Goal: Task Accomplishment & Management: Use online tool/utility

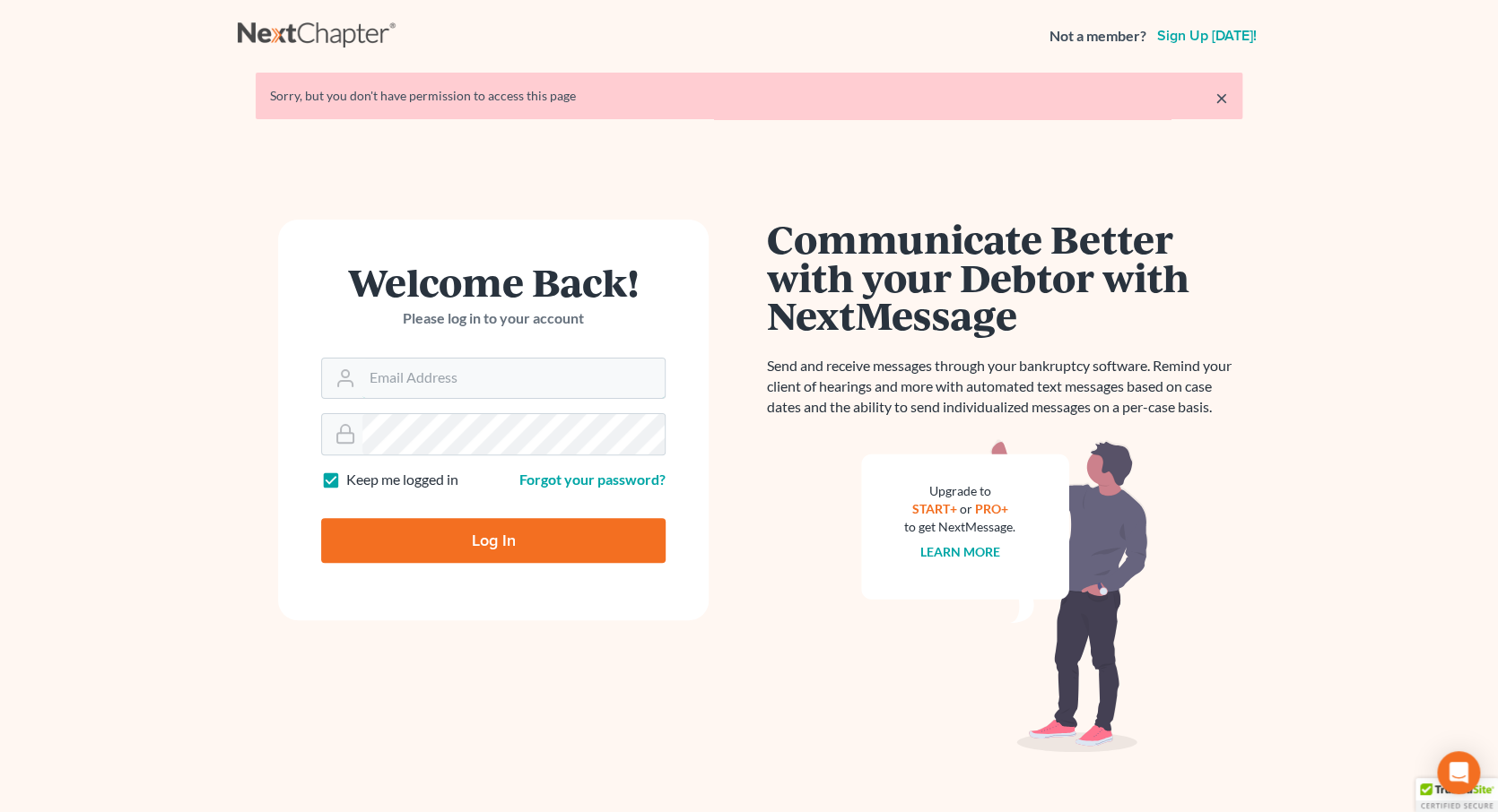
type input "[EMAIL_ADDRESS][DOMAIN_NAME]"
click at [520, 543] on input "Log In" at bounding box center [493, 541] width 344 height 45
type input "Thinking..."
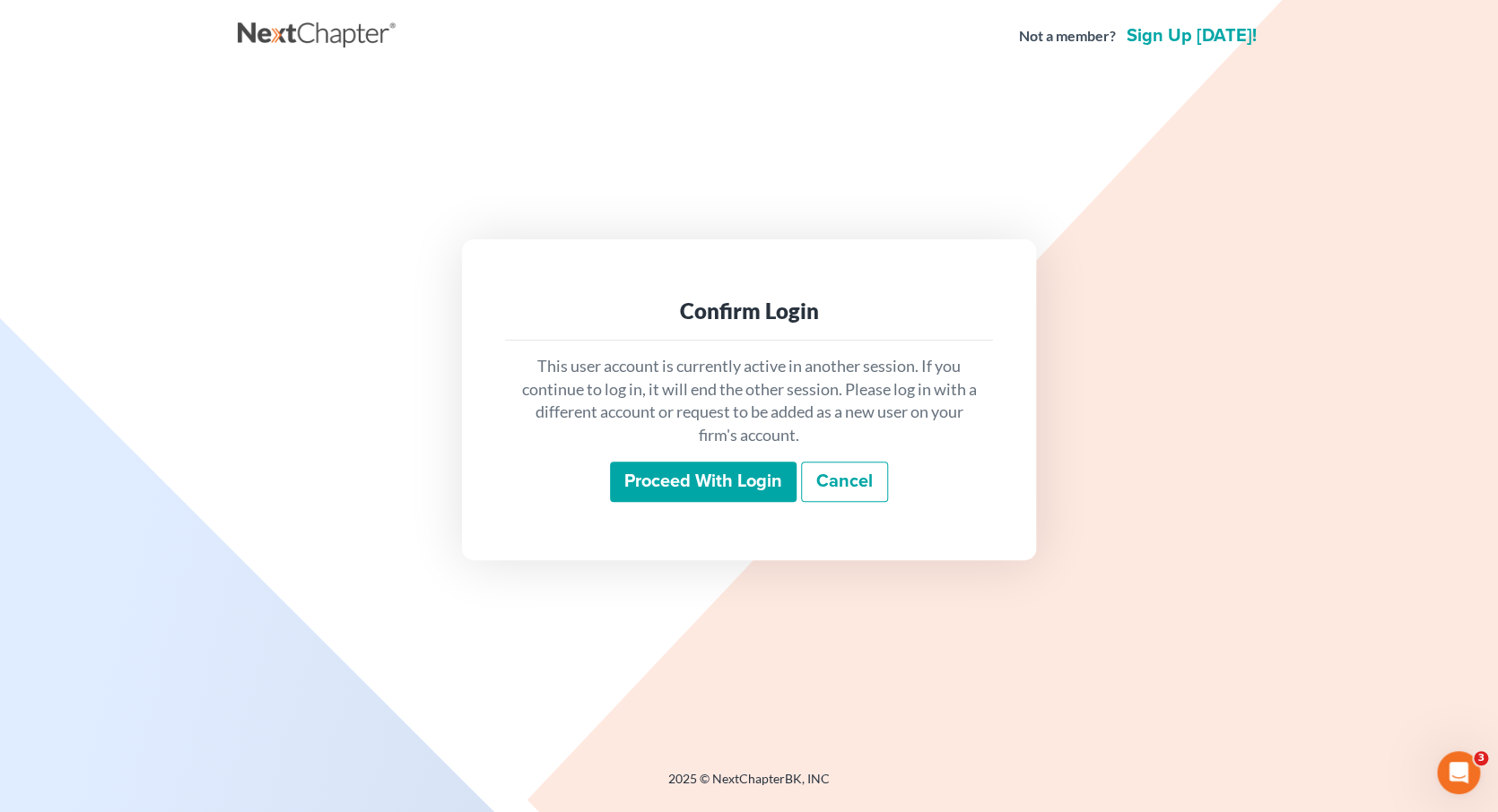
click at [685, 484] on input "Proceed with login" at bounding box center [703, 483] width 186 height 41
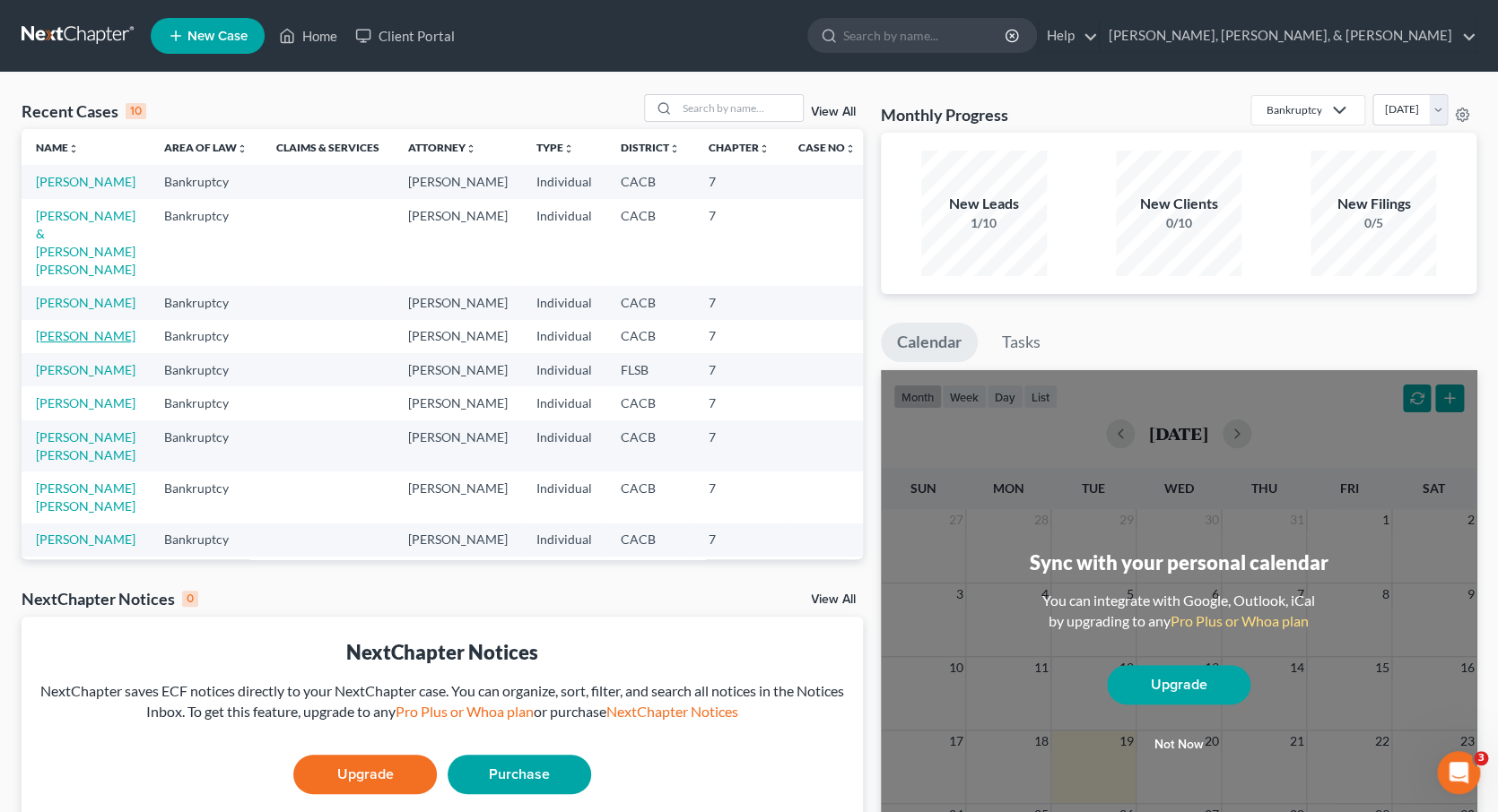
click at [78, 329] on link "Soto, Javier" at bounding box center [85, 335] width 100 height 15
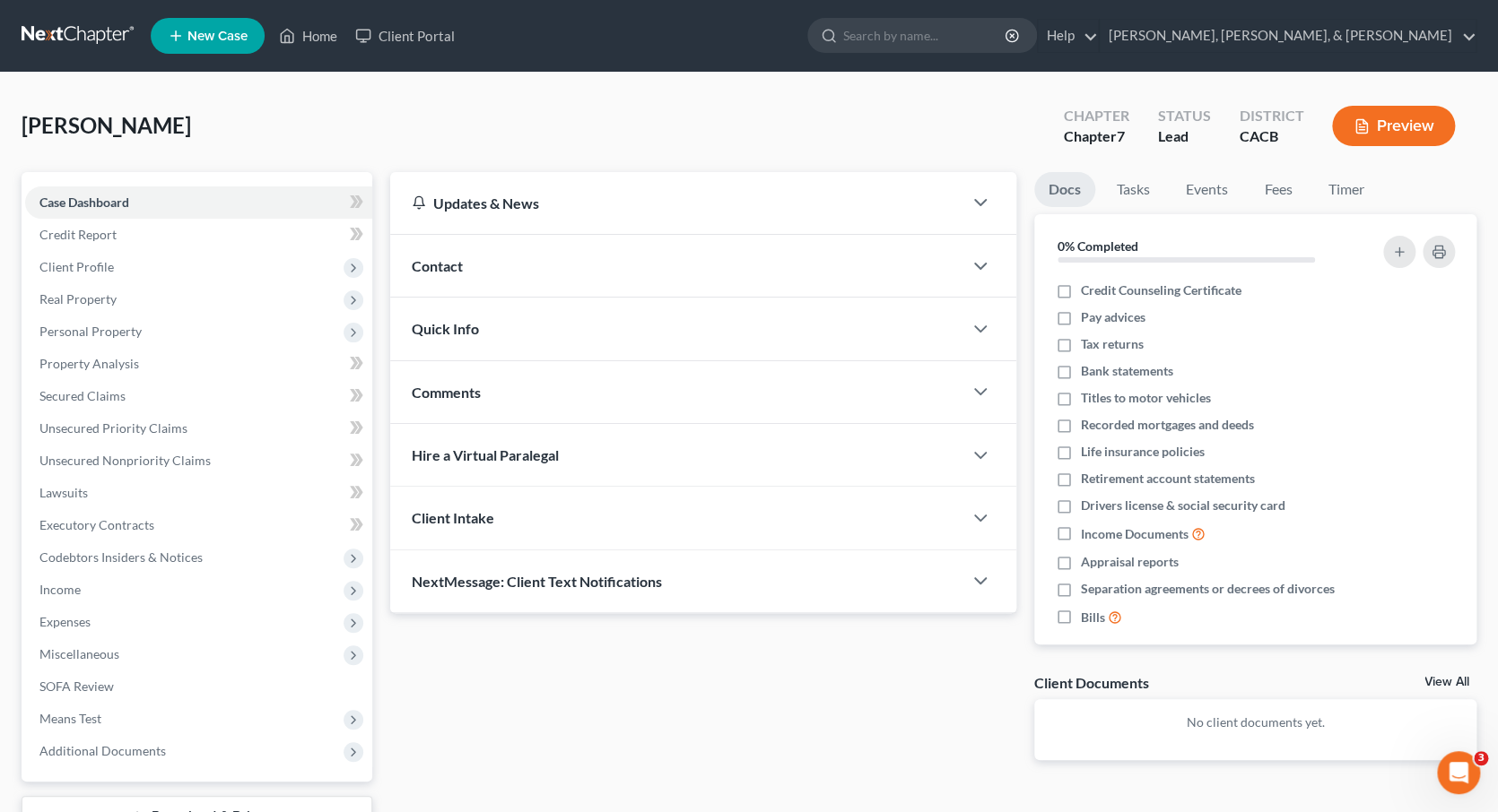
click at [1389, 136] on button "Preview" at bounding box center [1393, 125] width 123 height 40
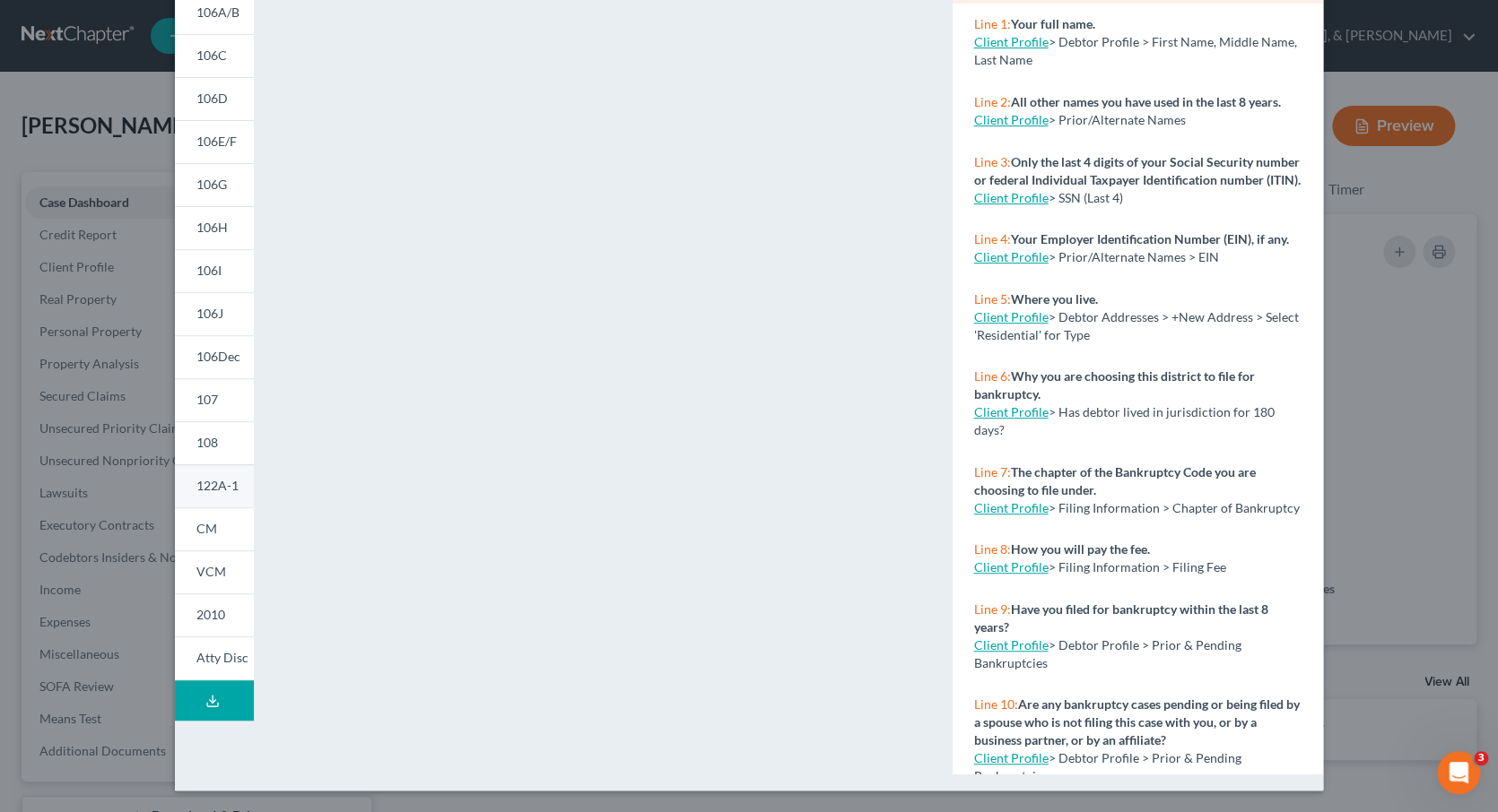
scroll to position [199, 0]
click at [215, 447] on span "108" at bounding box center [207, 441] width 22 height 15
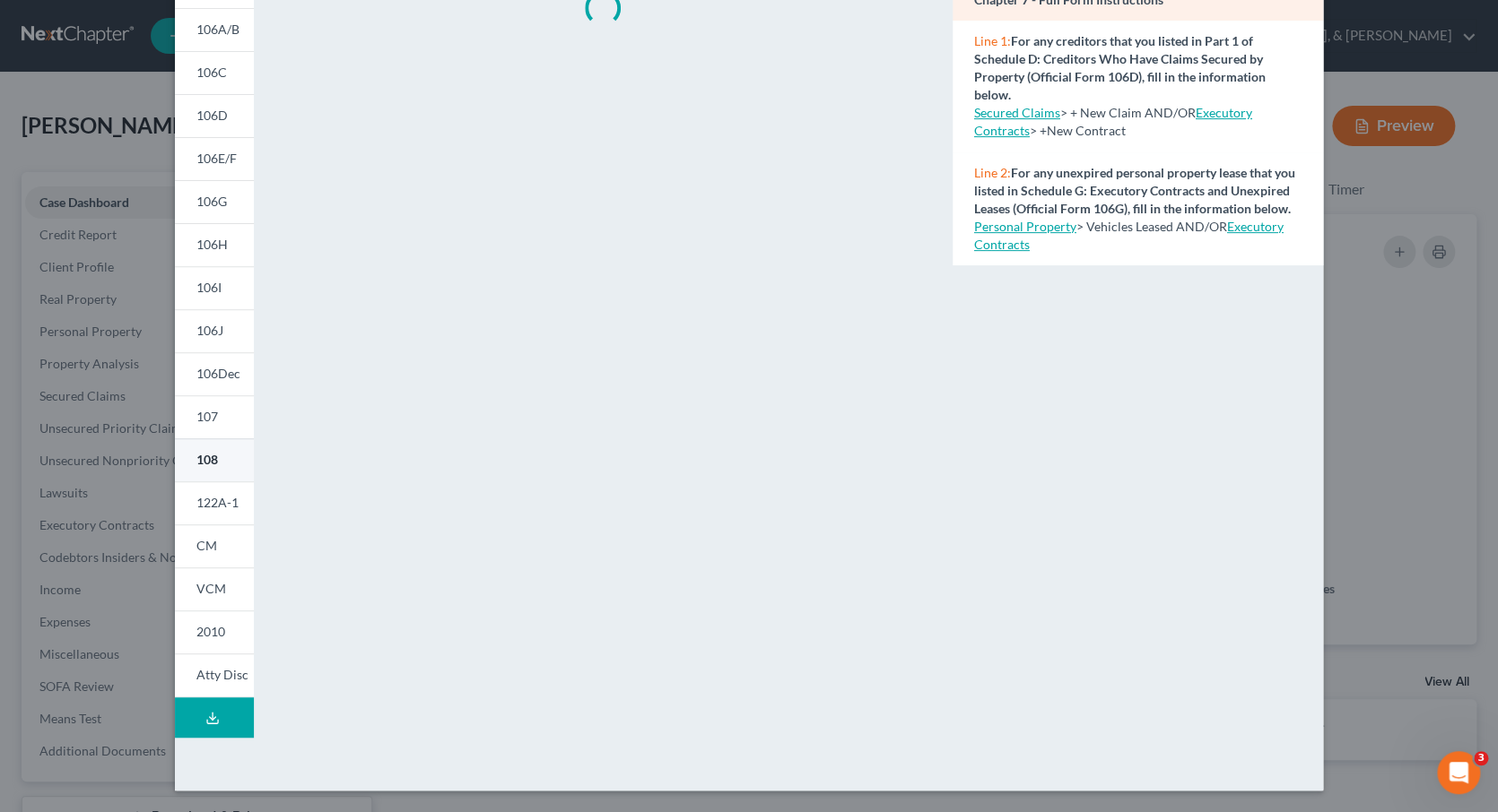
scroll to position [183, 0]
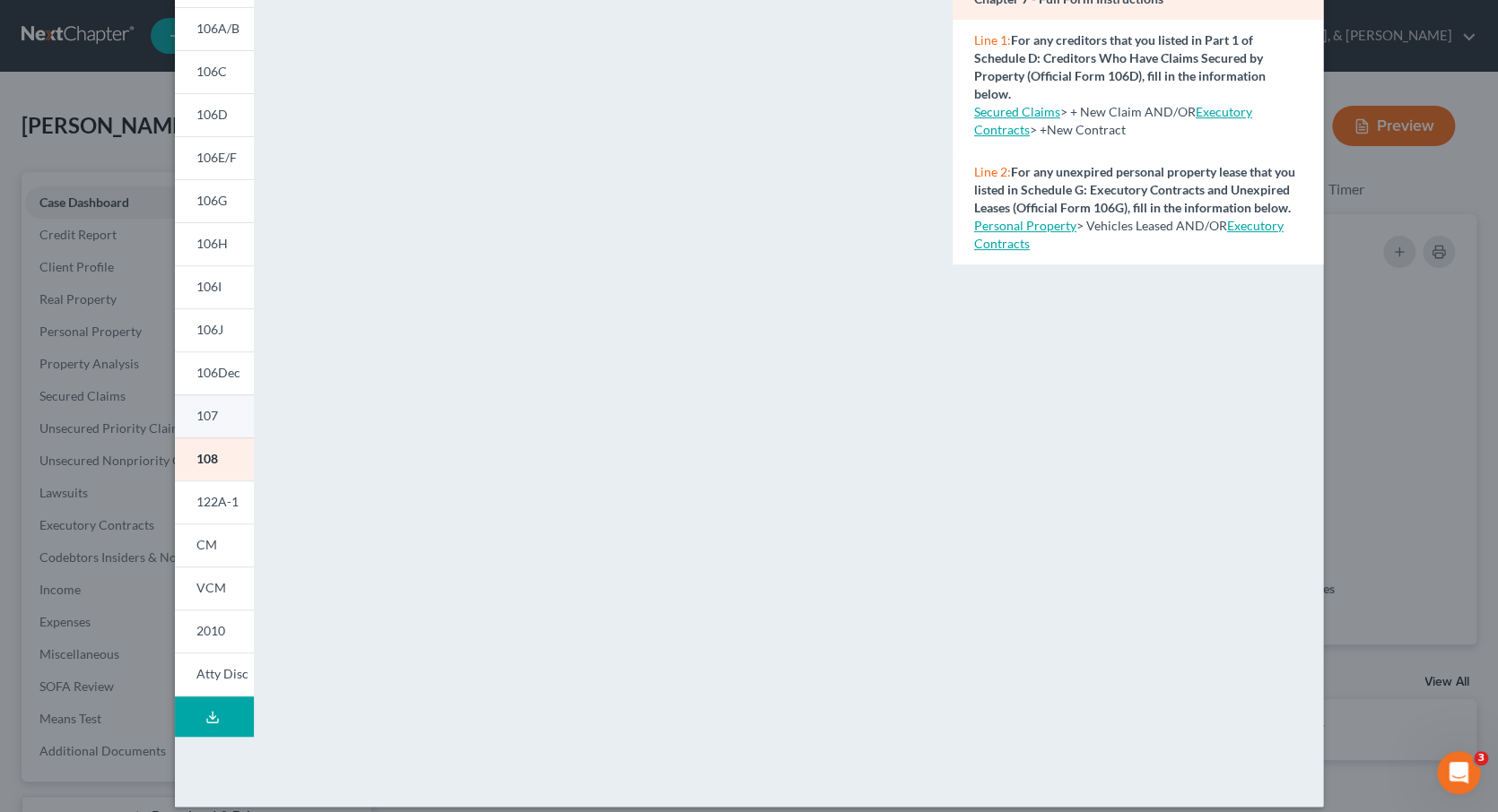
click at [218, 424] on link "107" at bounding box center [214, 416] width 79 height 43
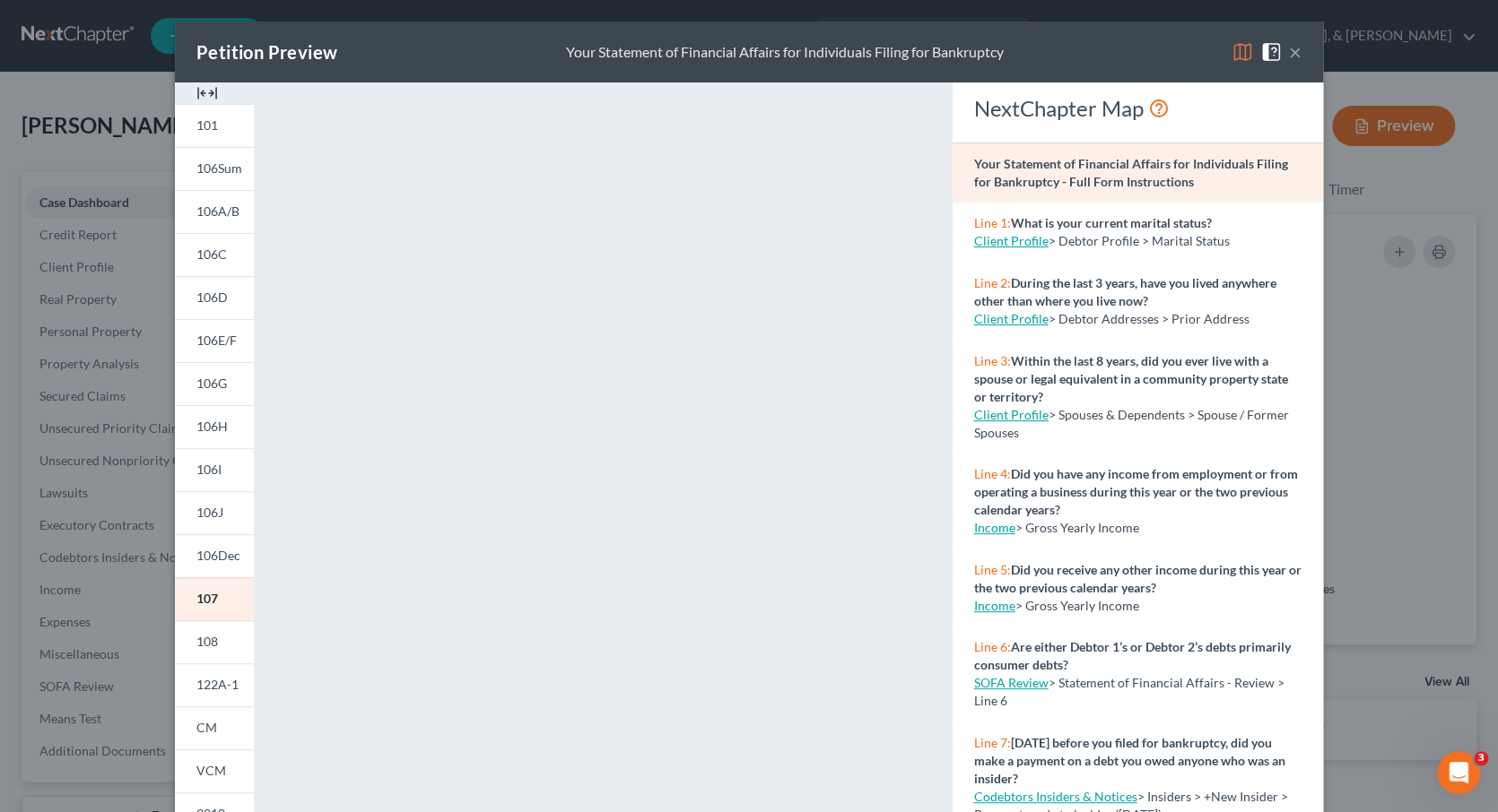
scroll to position [0, 0]
click at [1297, 55] on button "×" at bounding box center [1295, 52] width 13 height 22
